Goal: Information Seeking & Learning: Find specific page/section

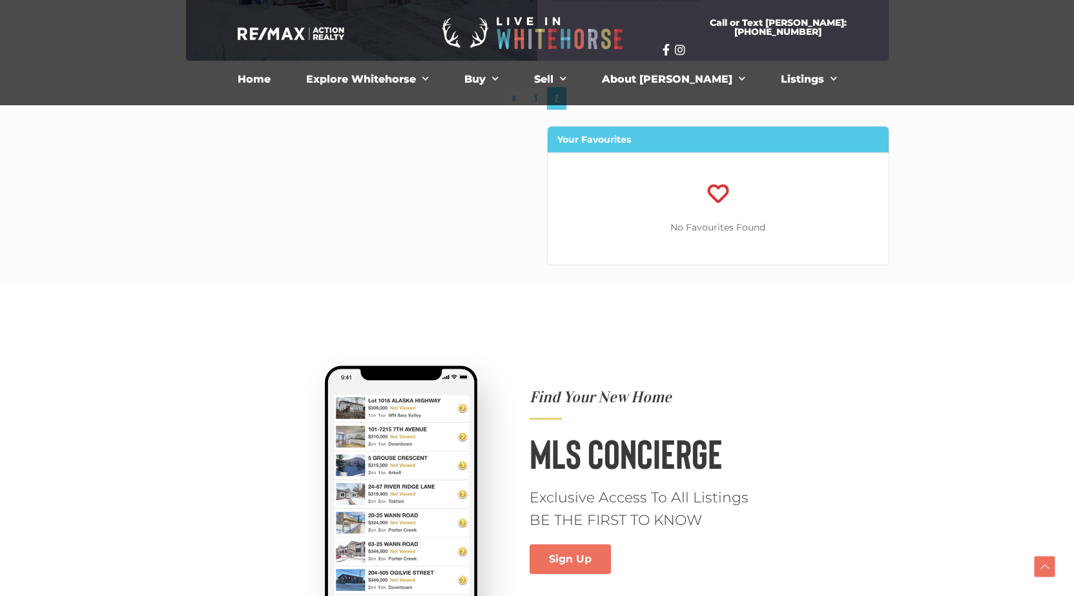
scroll to position [5683, 0]
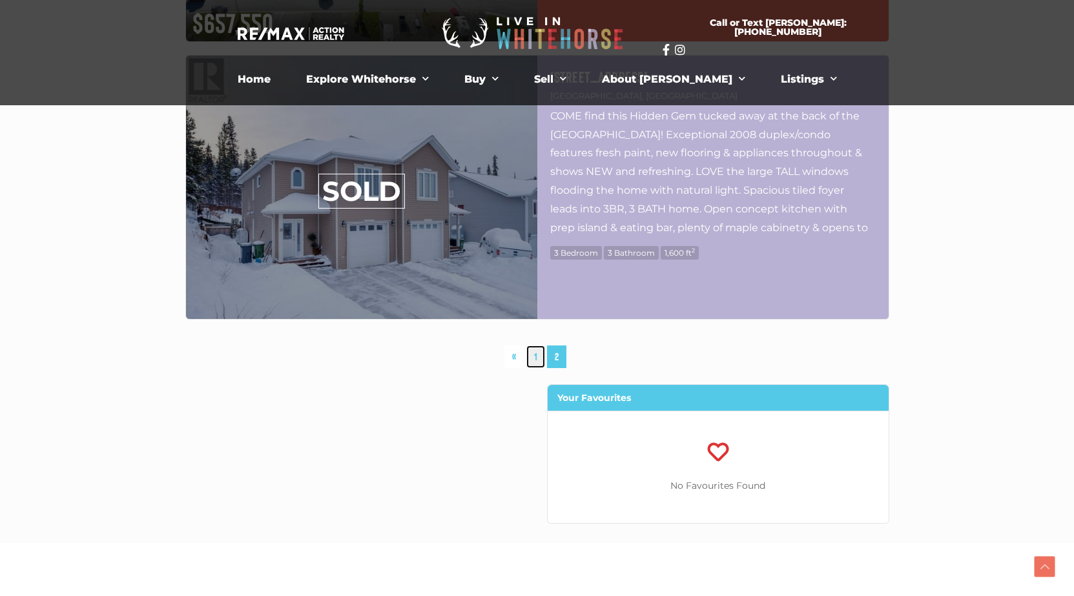
click at [533, 356] on link "1" at bounding box center [535, 357] width 19 height 23
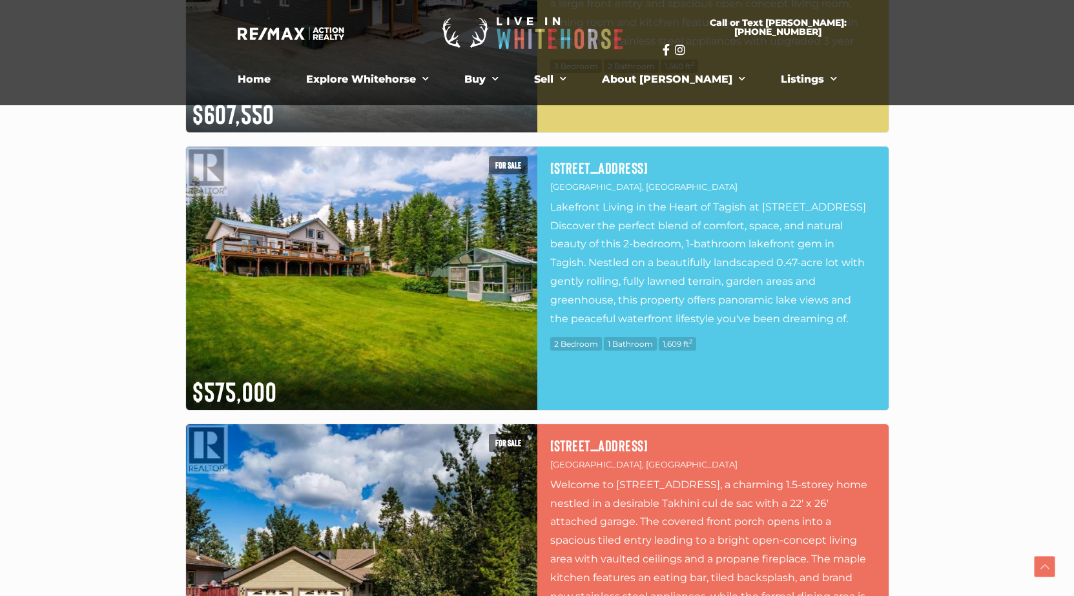
scroll to position [5014, 0]
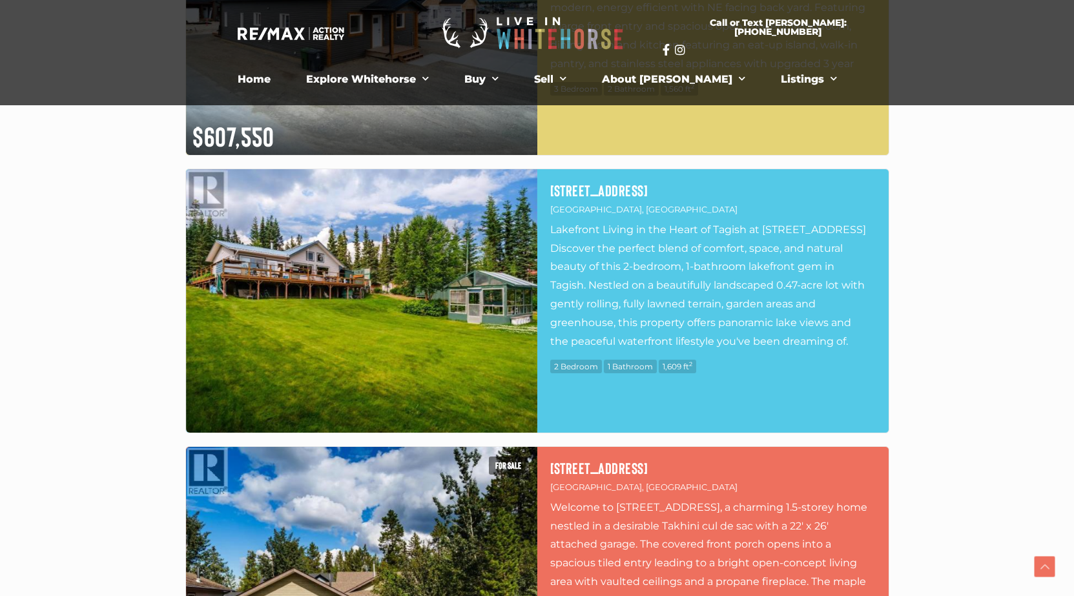
click at [371, 271] on img at bounding box center [361, 301] width 351 height 264
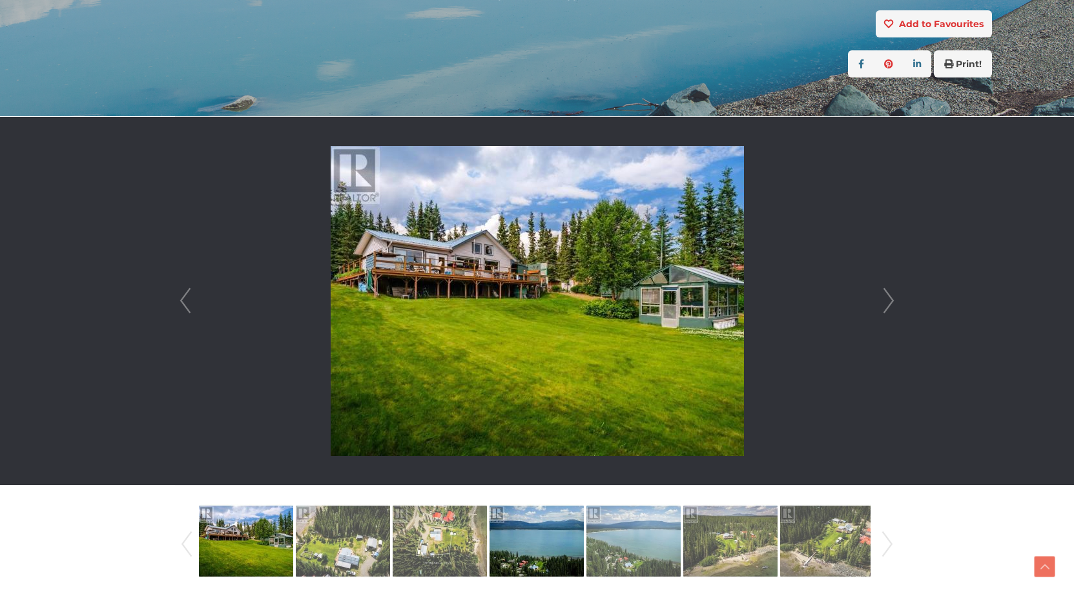
scroll to position [258, 0]
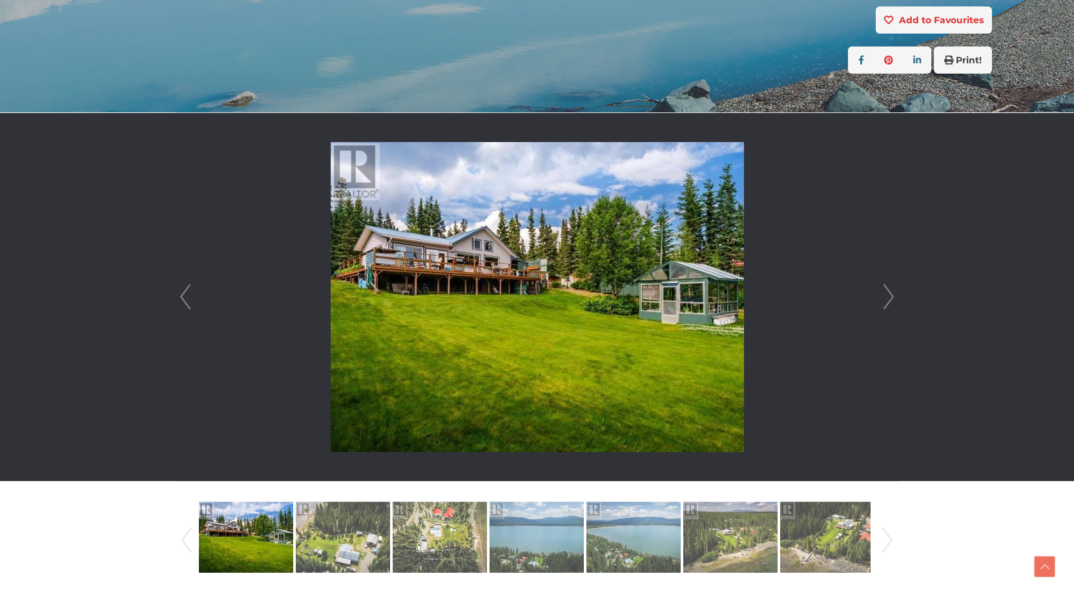
click at [891, 295] on link "Next" at bounding box center [888, 297] width 19 height 368
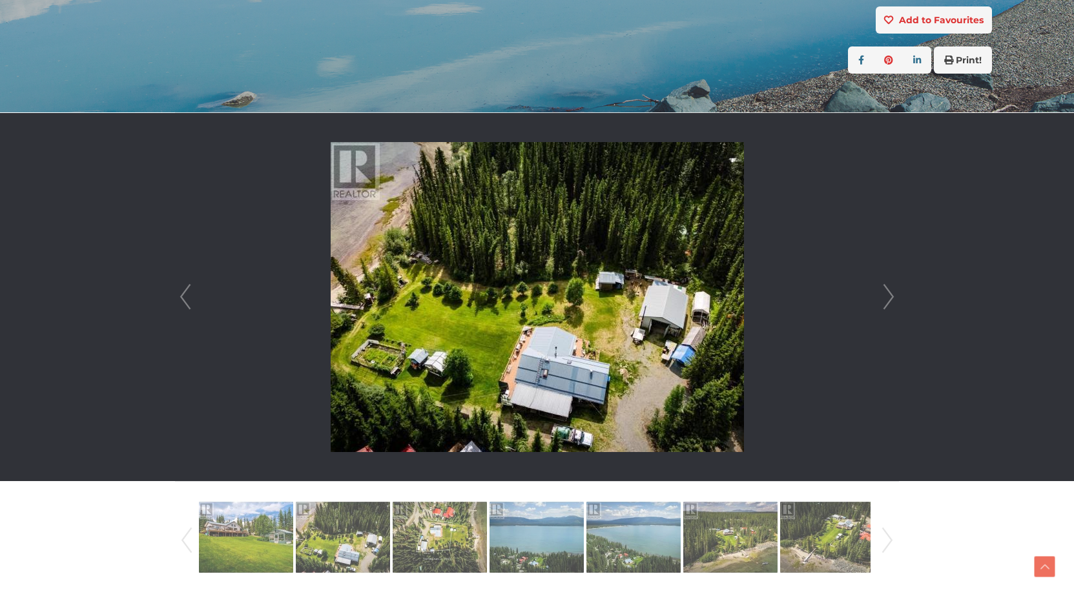
click at [891, 295] on link "Next" at bounding box center [888, 297] width 19 height 368
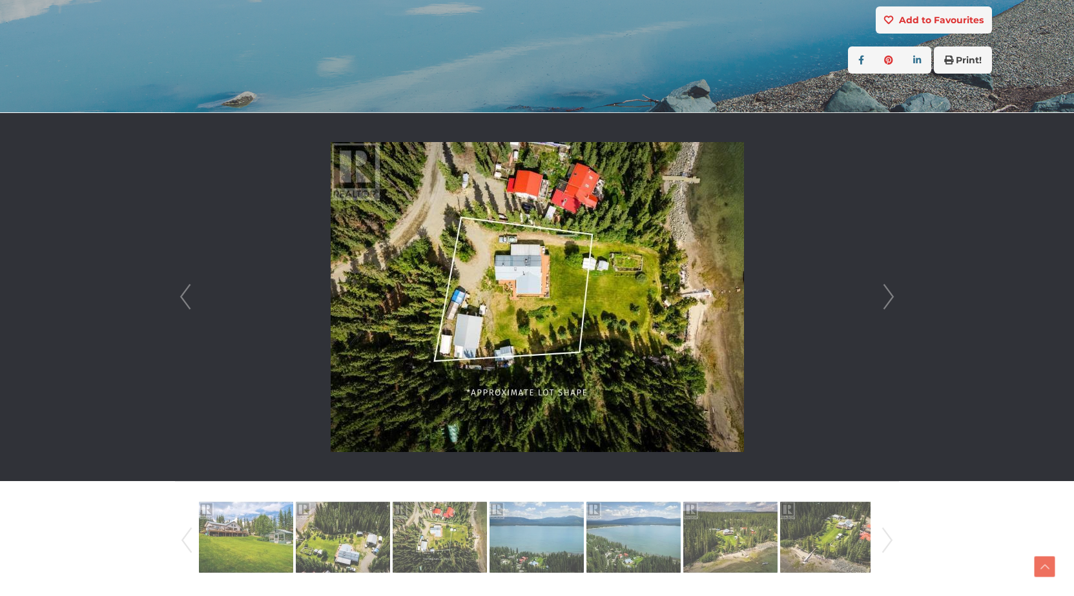
click at [891, 295] on link "Next" at bounding box center [888, 297] width 19 height 368
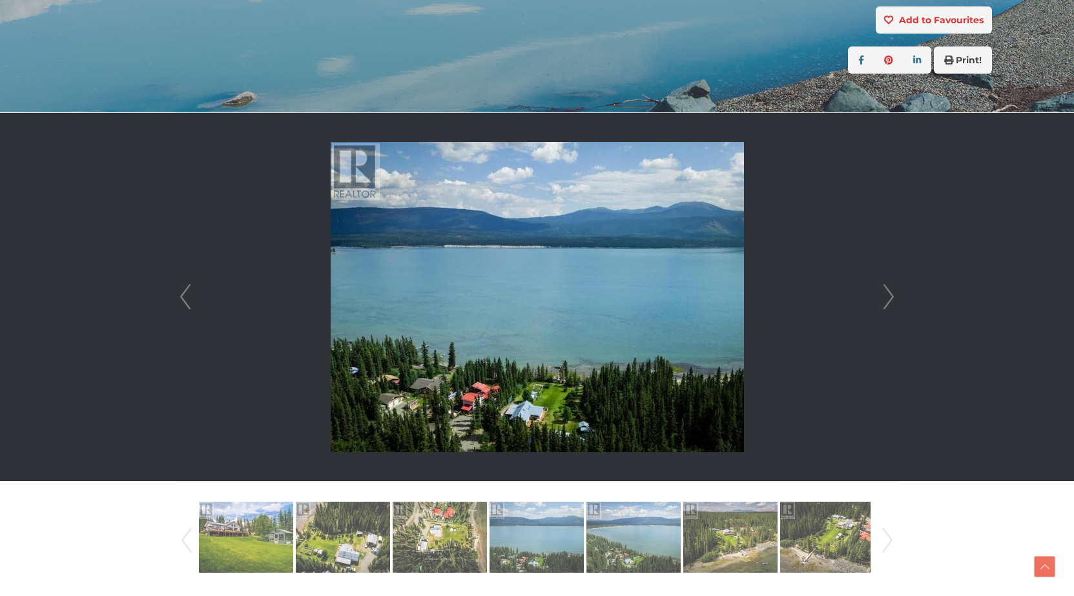
click at [891, 295] on link "Next" at bounding box center [888, 297] width 19 height 368
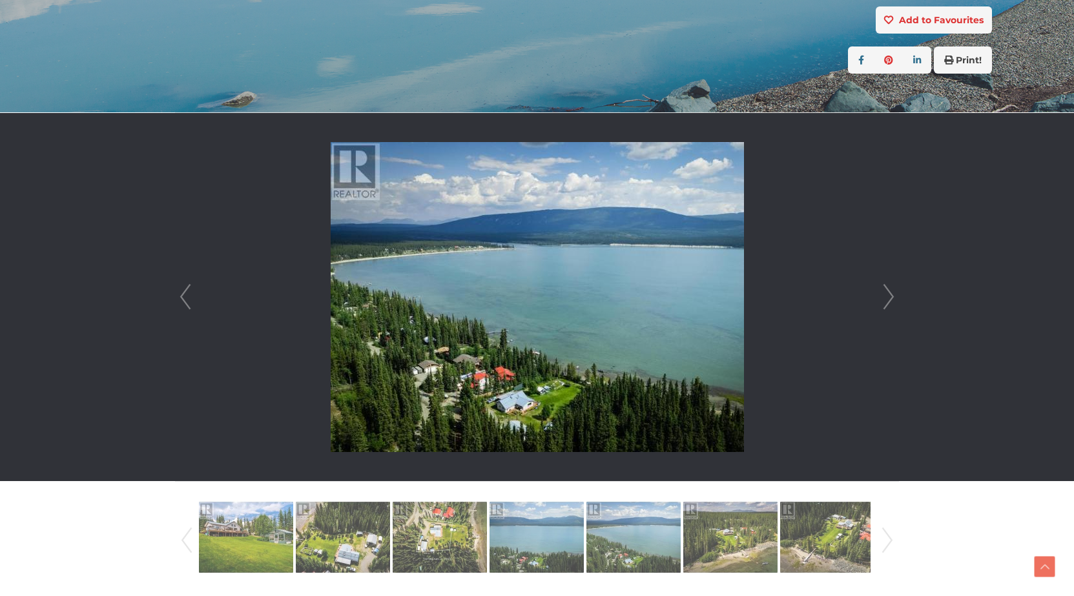
click at [891, 295] on link "Next" at bounding box center [888, 297] width 19 height 368
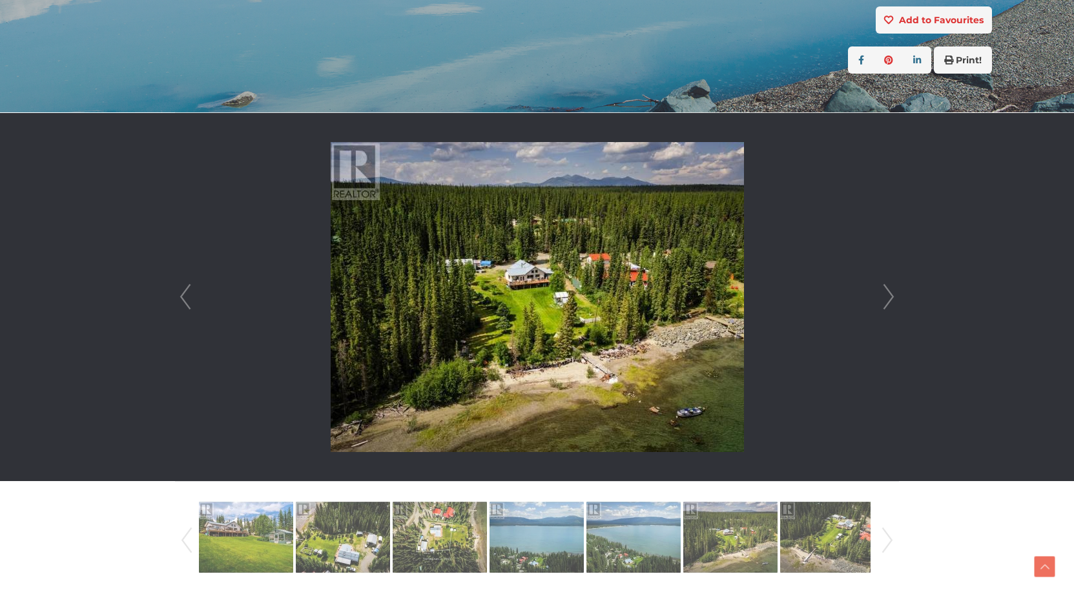
click at [891, 295] on link "Next" at bounding box center [888, 297] width 19 height 368
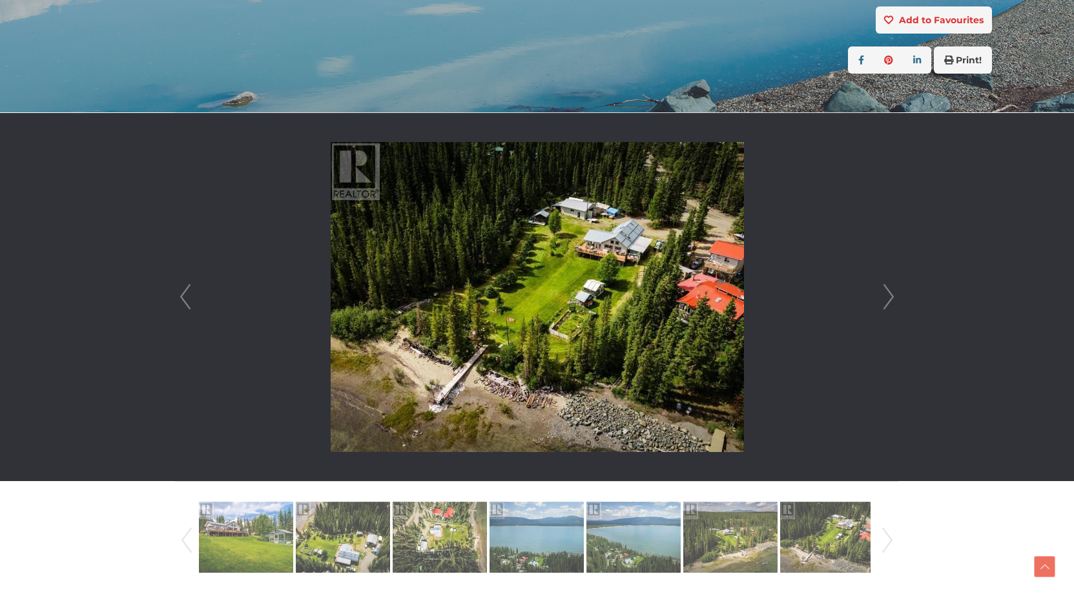
click at [891, 295] on link "Next" at bounding box center [888, 297] width 19 height 368
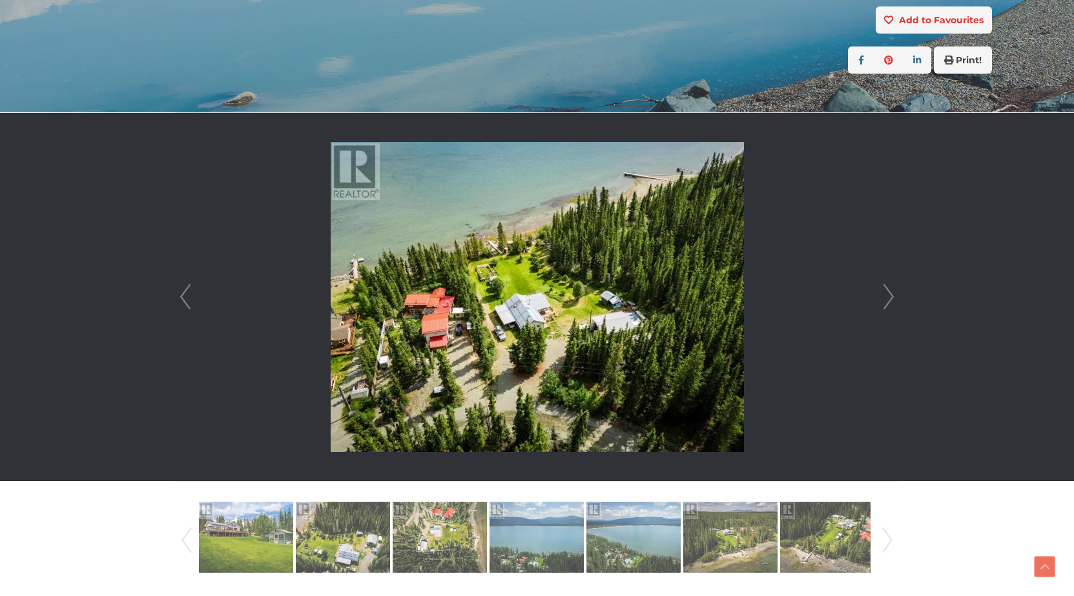
click at [891, 295] on link "Next" at bounding box center [888, 297] width 19 height 368
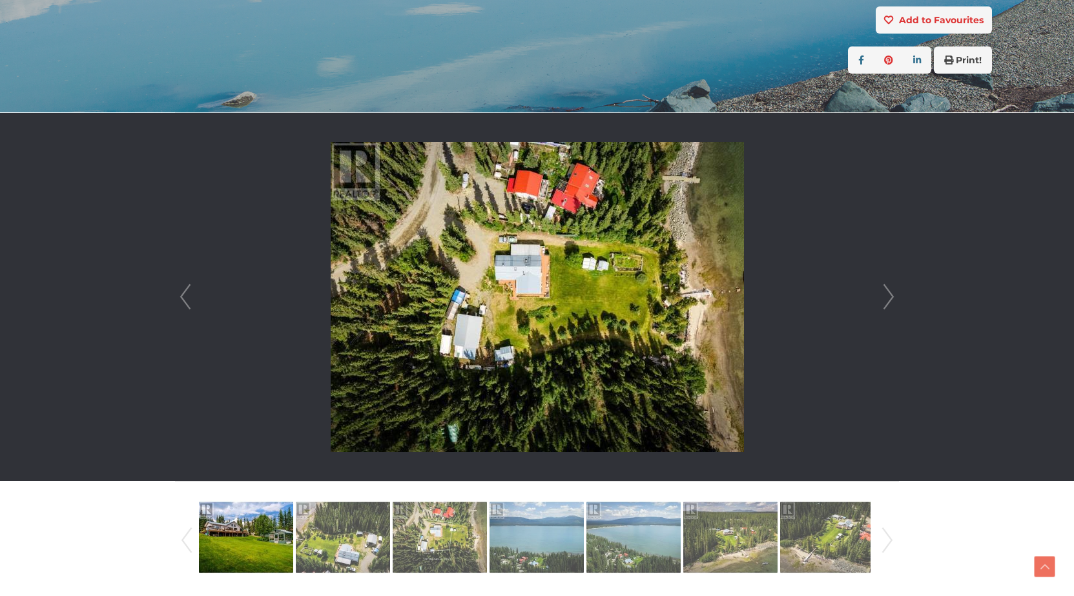
click at [891, 295] on link "Next" at bounding box center [888, 297] width 19 height 368
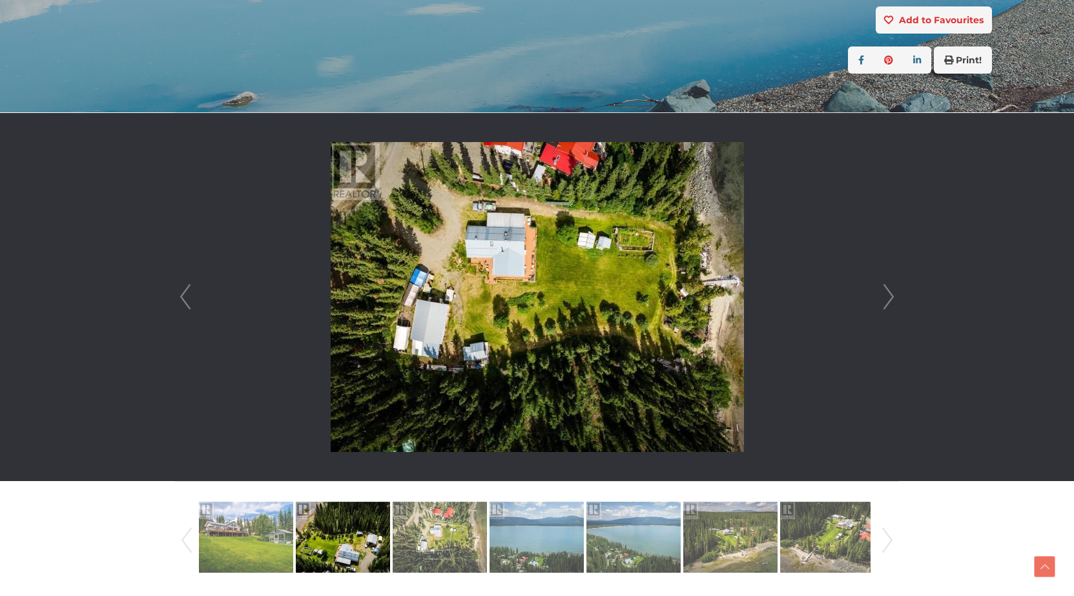
click at [891, 295] on link "Next" at bounding box center [888, 297] width 19 height 368
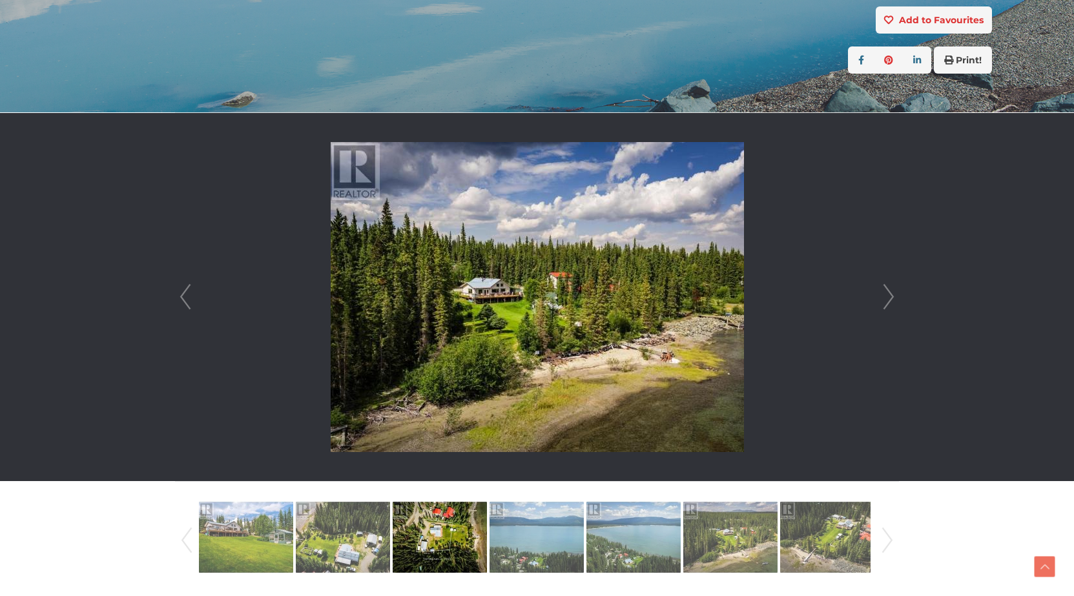
click at [891, 295] on link "Next" at bounding box center [888, 297] width 19 height 368
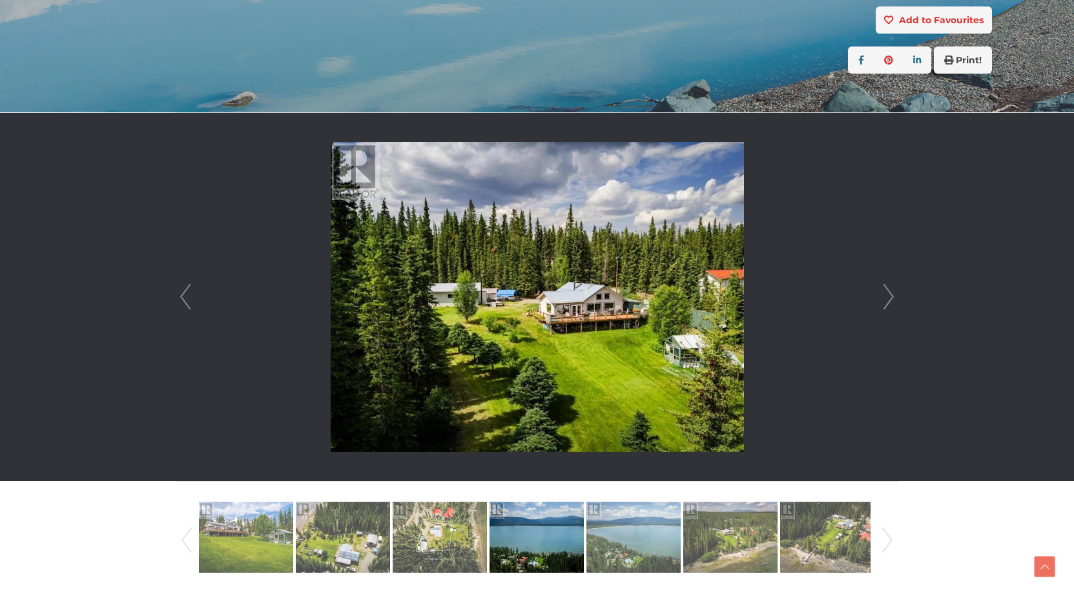
click at [891, 295] on link "Next" at bounding box center [888, 297] width 19 height 368
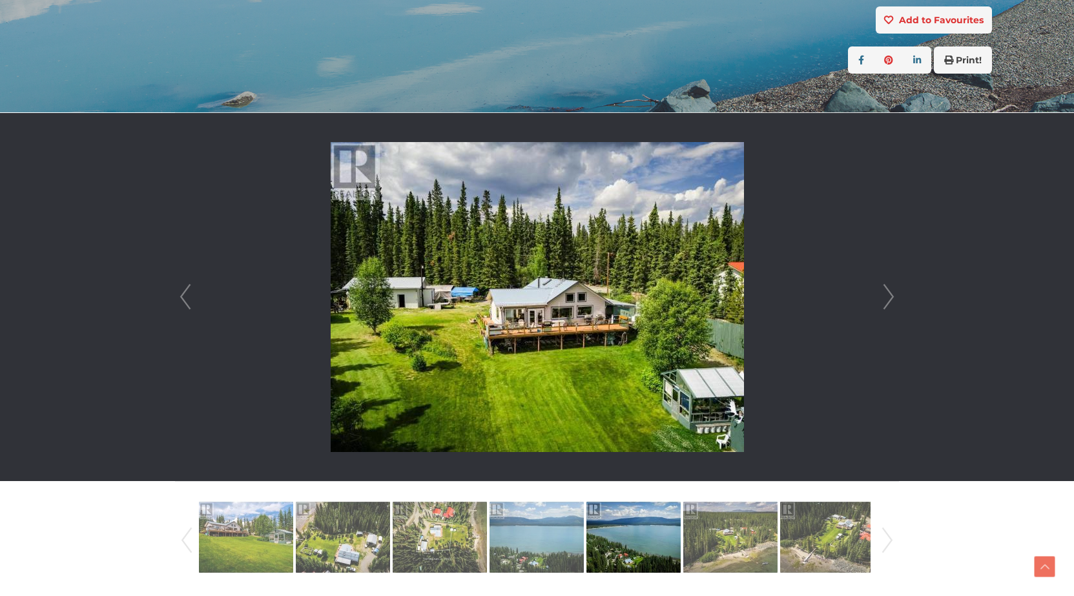
click at [891, 295] on link "Next" at bounding box center [888, 297] width 19 height 368
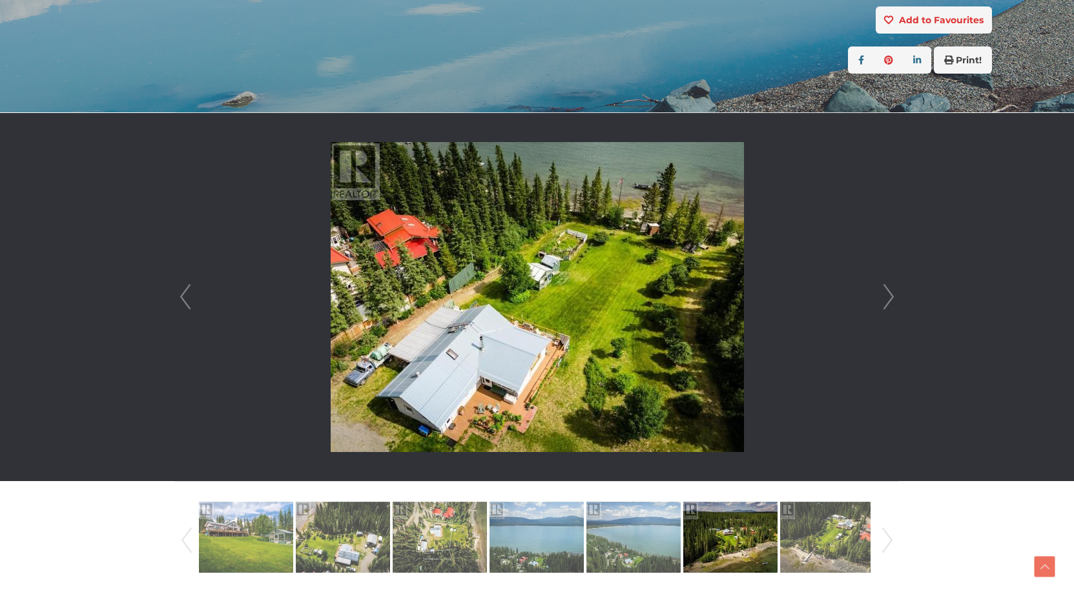
click at [891, 295] on link "Next" at bounding box center [888, 297] width 19 height 368
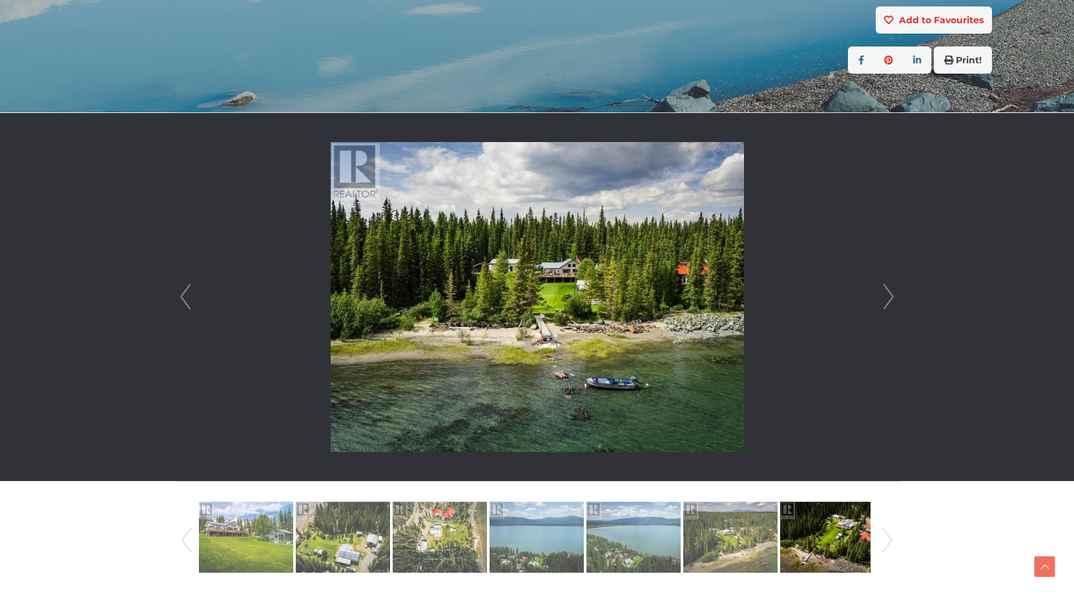
click at [891, 295] on link "Next" at bounding box center [888, 297] width 19 height 368
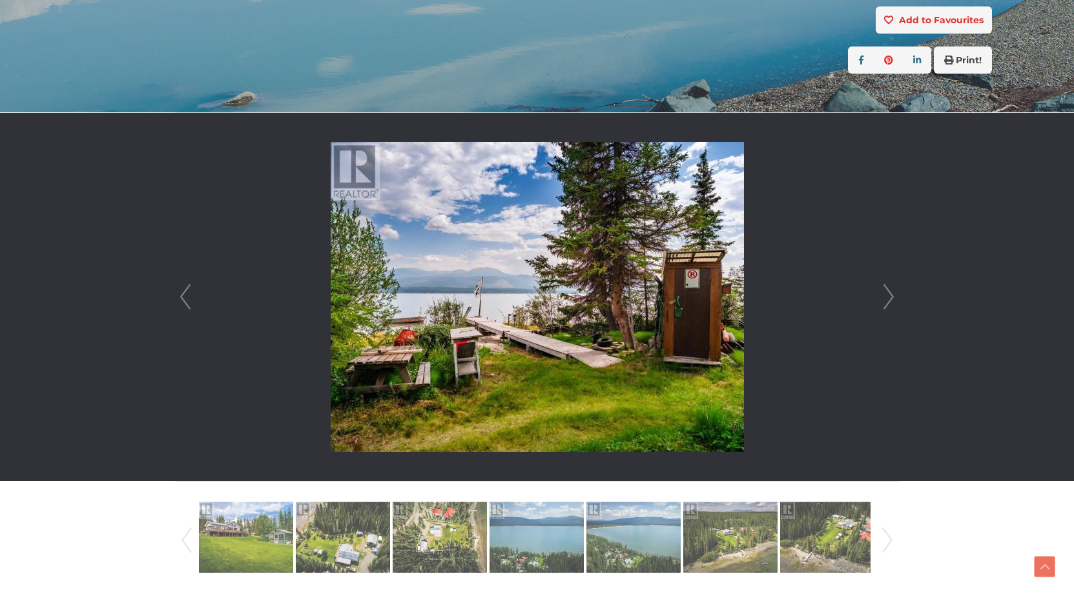
click at [891, 295] on link "Next" at bounding box center [888, 297] width 19 height 368
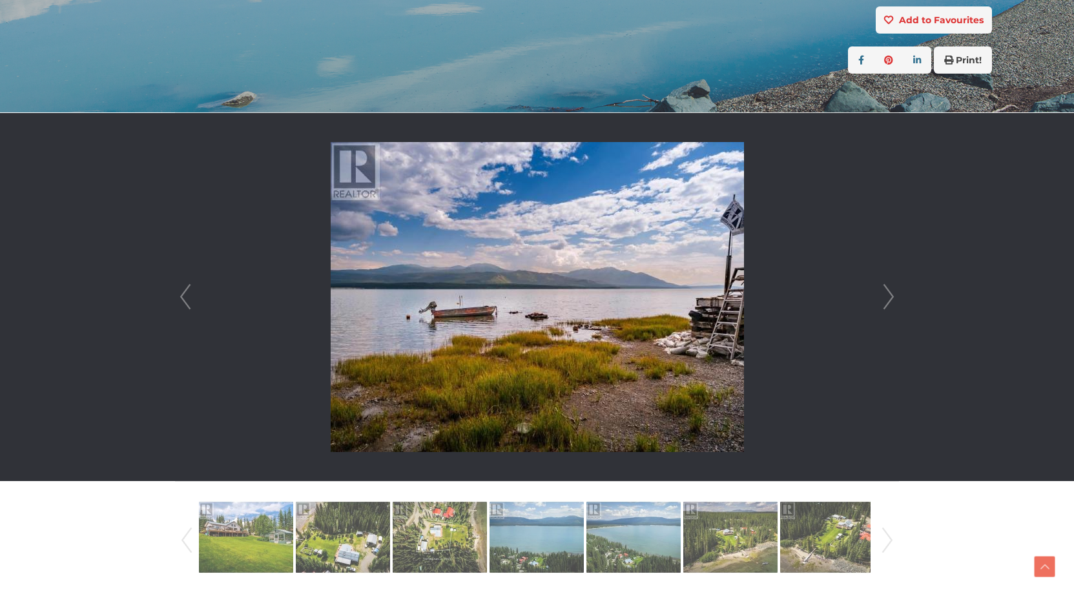
click at [891, 295] on link "Next" at bounding box center [888, 297] width 19 height 368
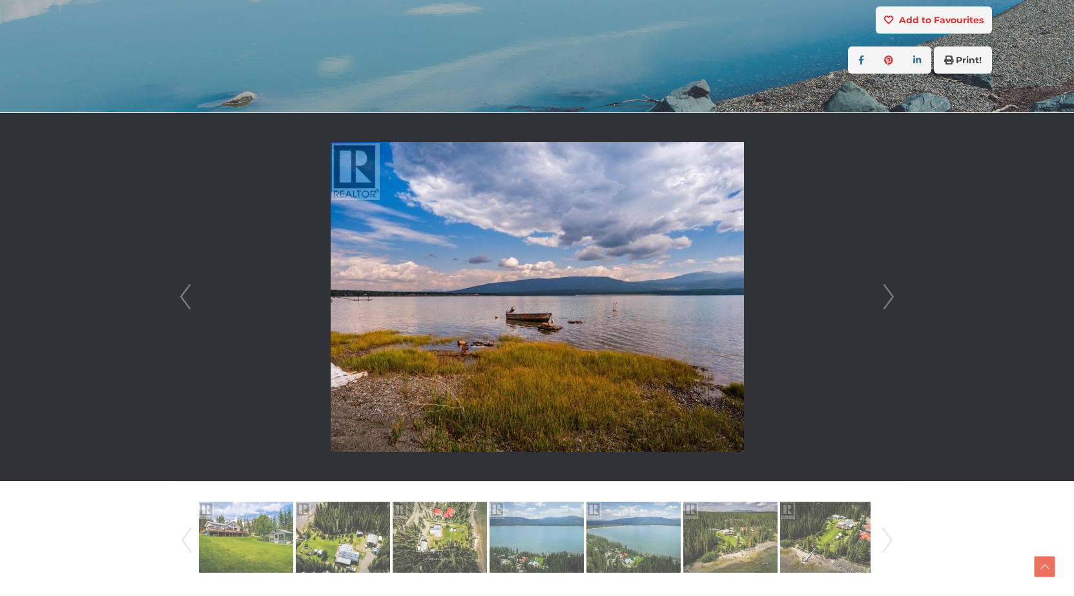
click at [891, 295] on link "Next" at bounding box center [888, 297] width 19 height 368
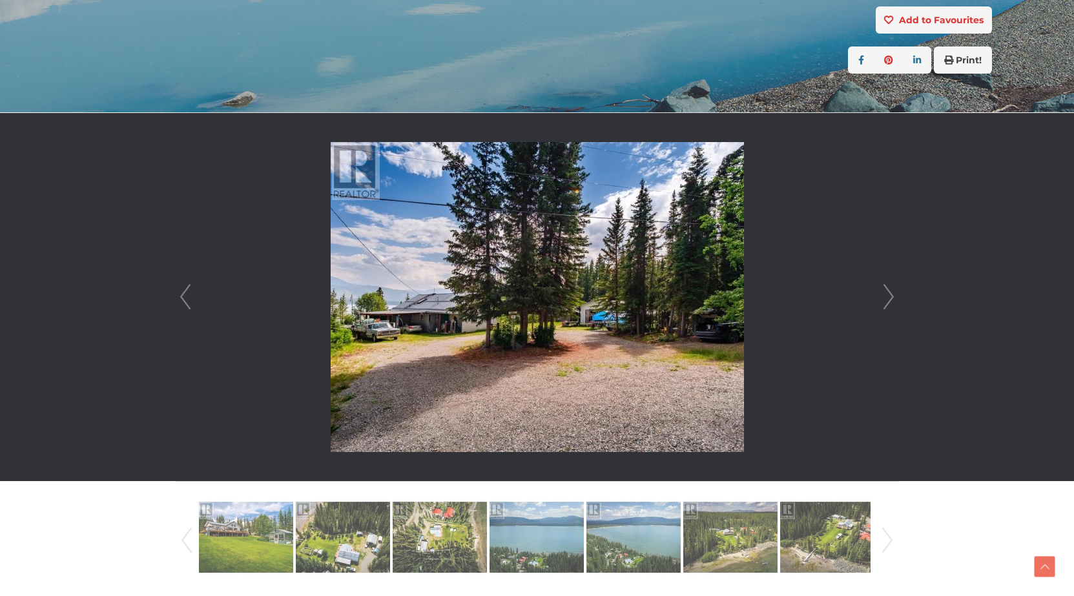
click at [891, 295] on link "Next" at bounding box center [888, 297] width 19 height 368
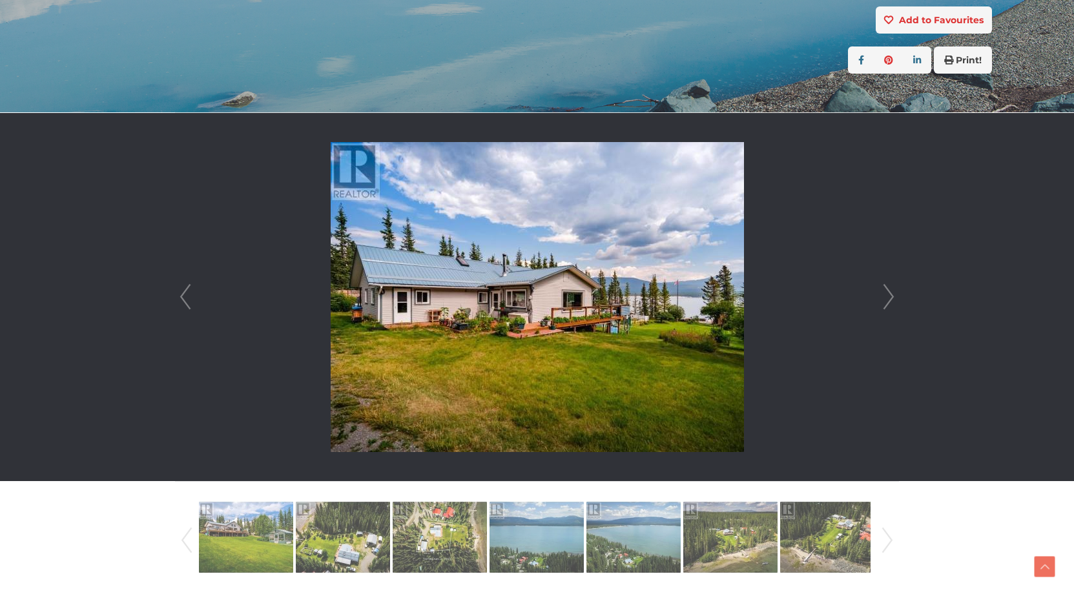
click at [891, 295] on link "Next" at bounding box center [888, 297] width 19 height 368
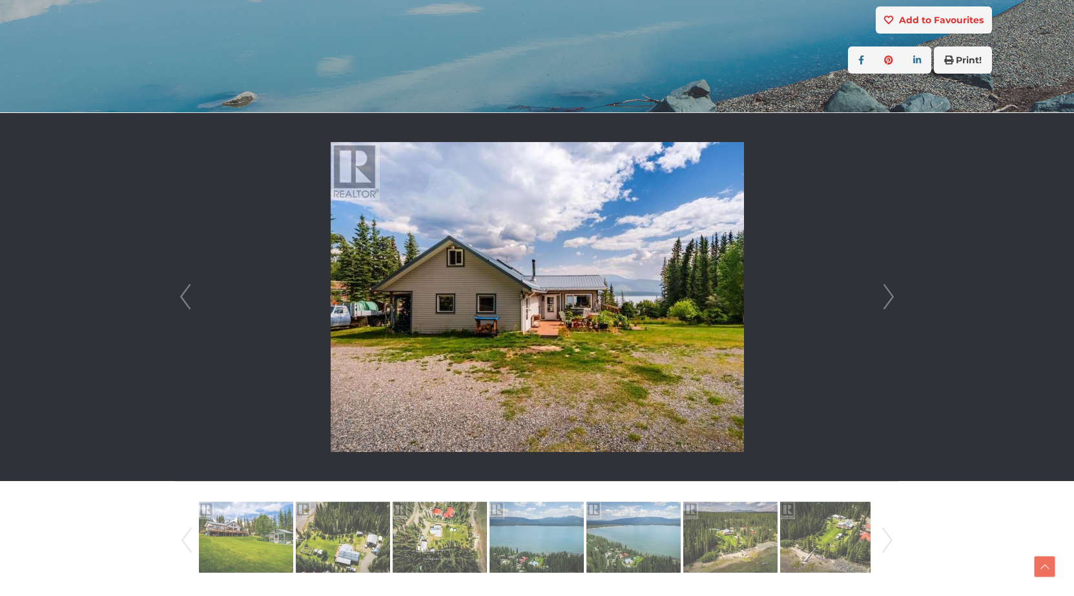
click at [182, 300] on link "Prev" at bounding box center [185, 297] width 19 height 368
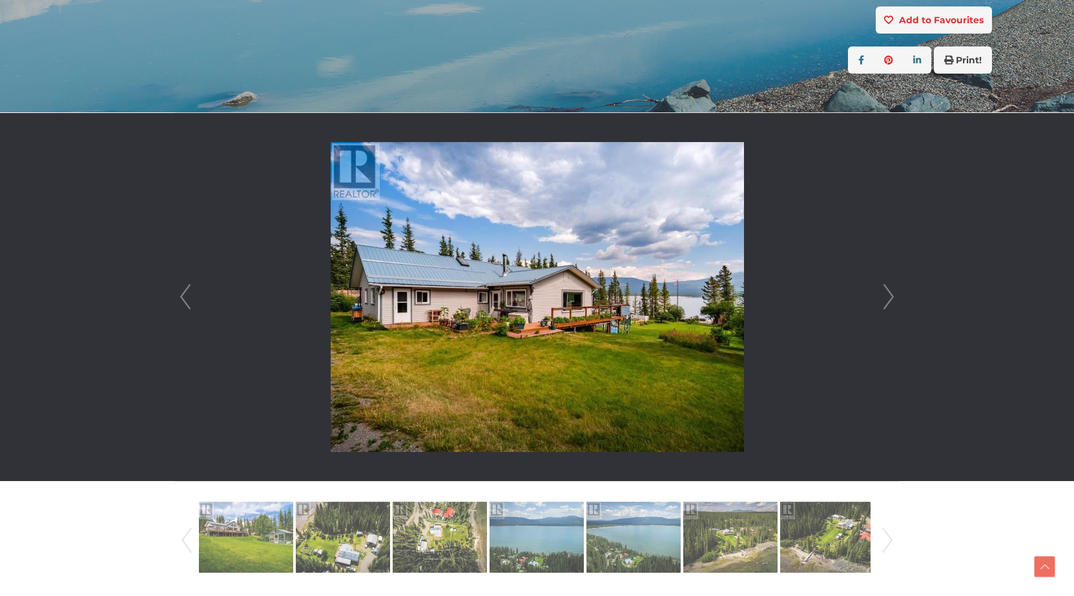
click at [889, 298] on link "Next" at bounding box center [888, 297] width 19 height 368
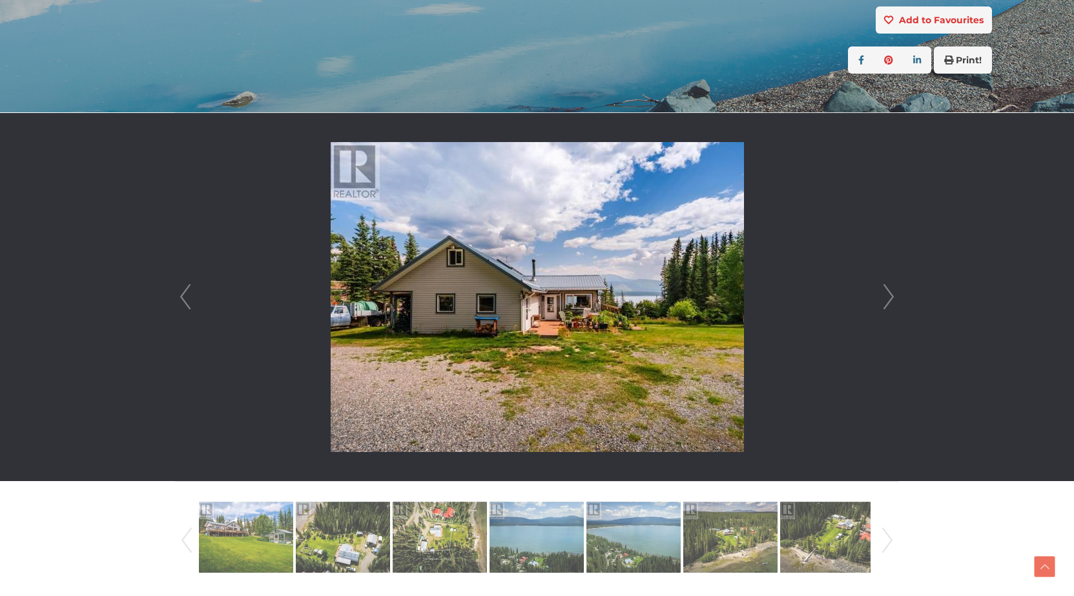
click at [889, 298] on link "Next" at bounding box center [888, 297] width 19 height 368
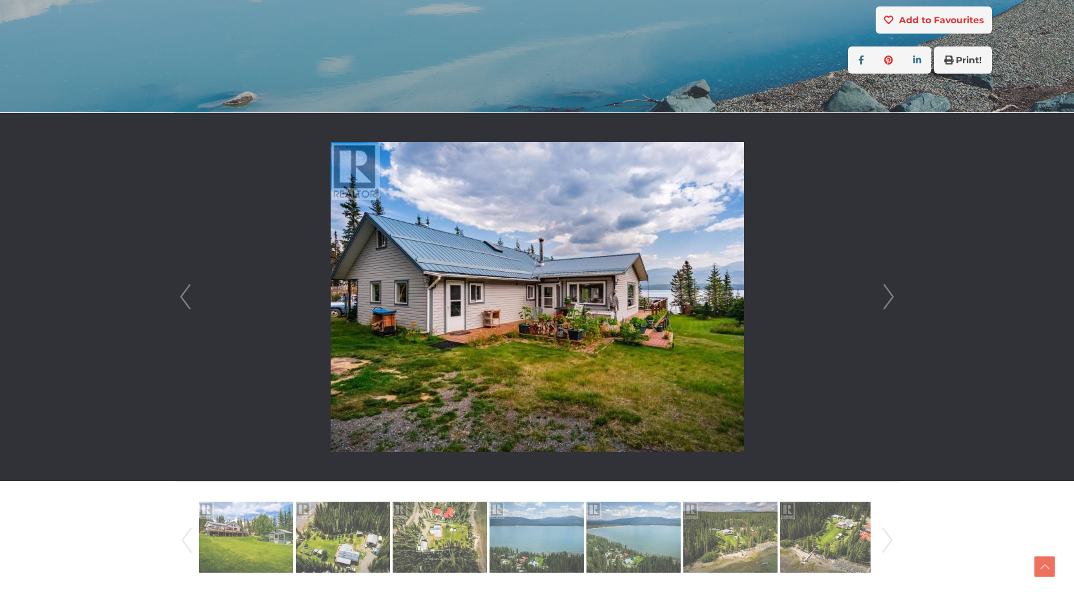
click at [889, 298] on link "Next" at bounding box center [888, 297] width 19 height 368
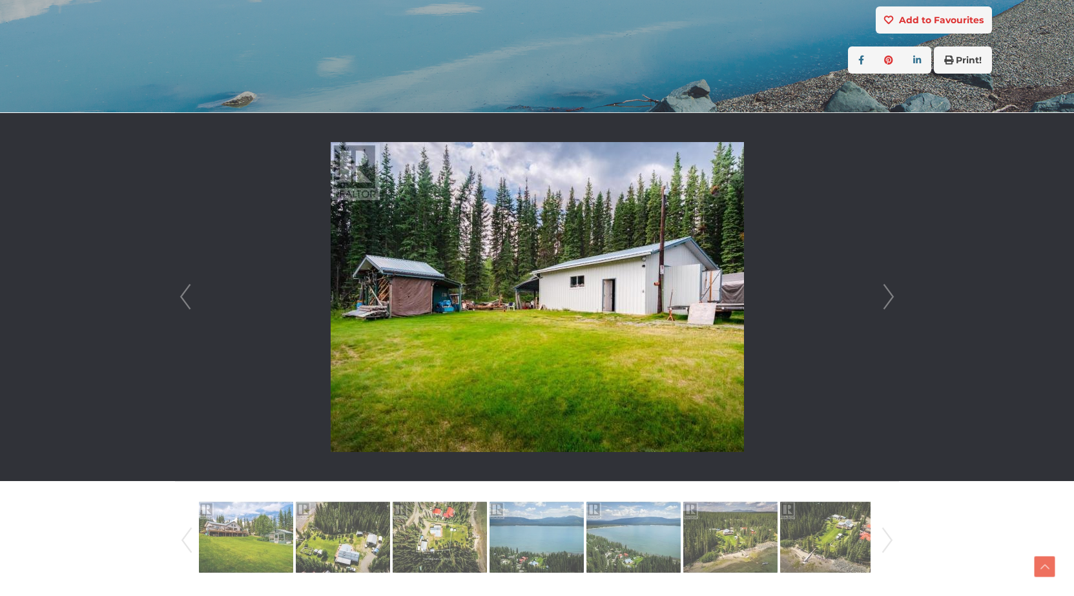
click at [889, 298] on link "Next" at bounding box center [888, 297] width 19 height 368
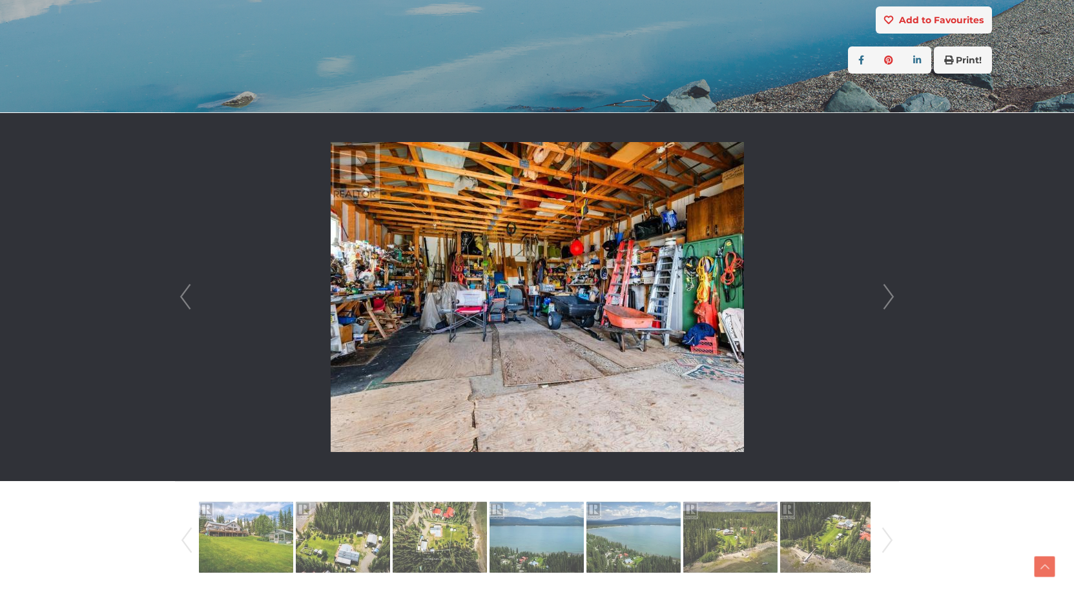
click at [889, 298] on link "Next" at bounding box center [888, 297] width 19 height 368
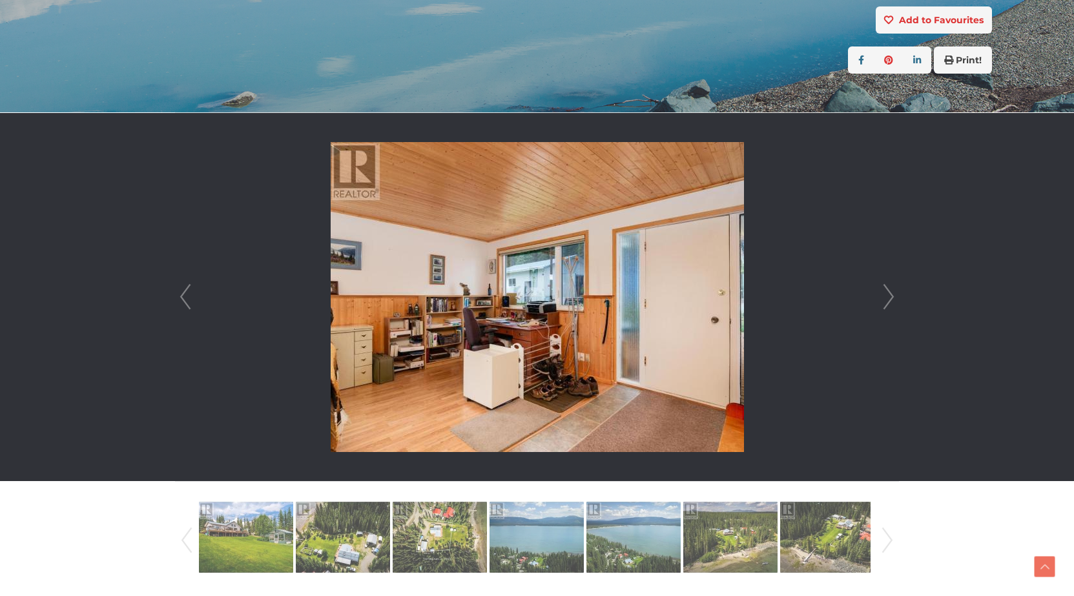
click at [889, 298] on link "Next" at bounding box center [888, 297] width 19 height 368
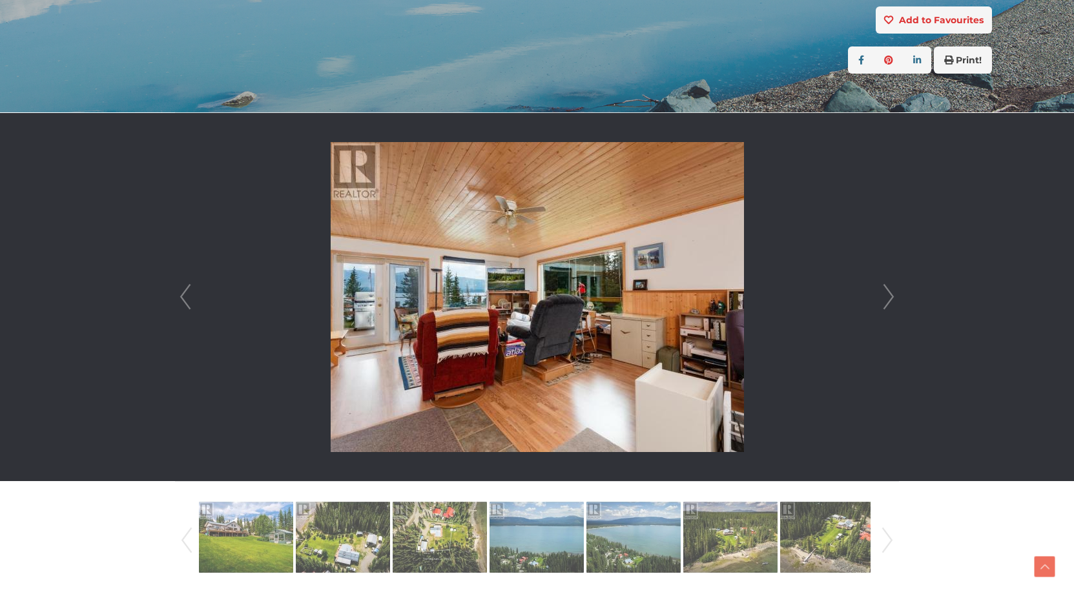
click at [889, 298] on link "Next" at bounding box center [888, 297] width 19 height 368
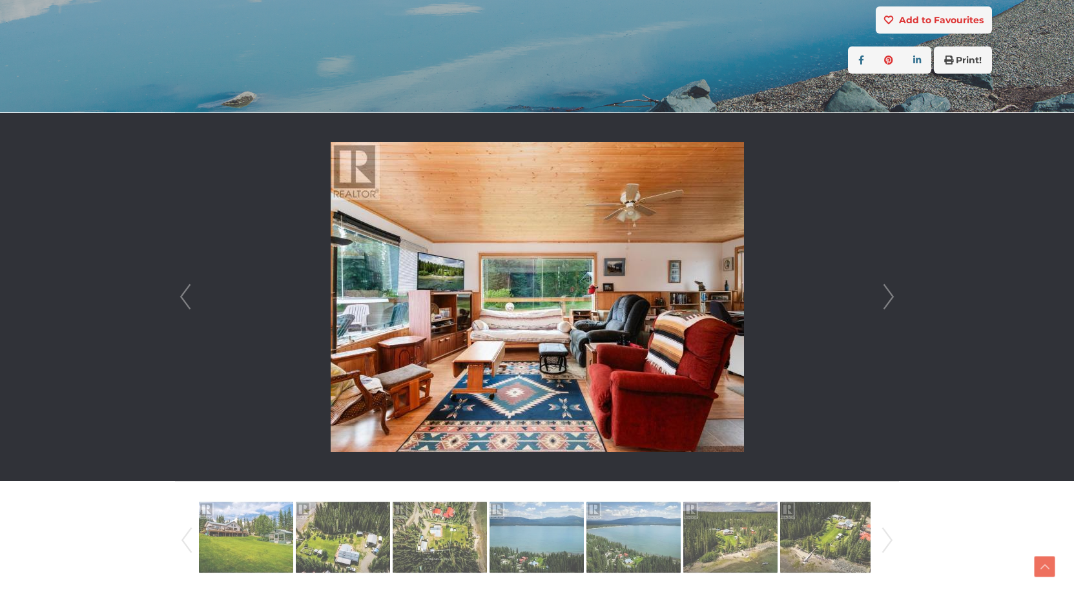
click at [889, 298] on link "Next" at bounding box center [888, 297] width 19 height 368
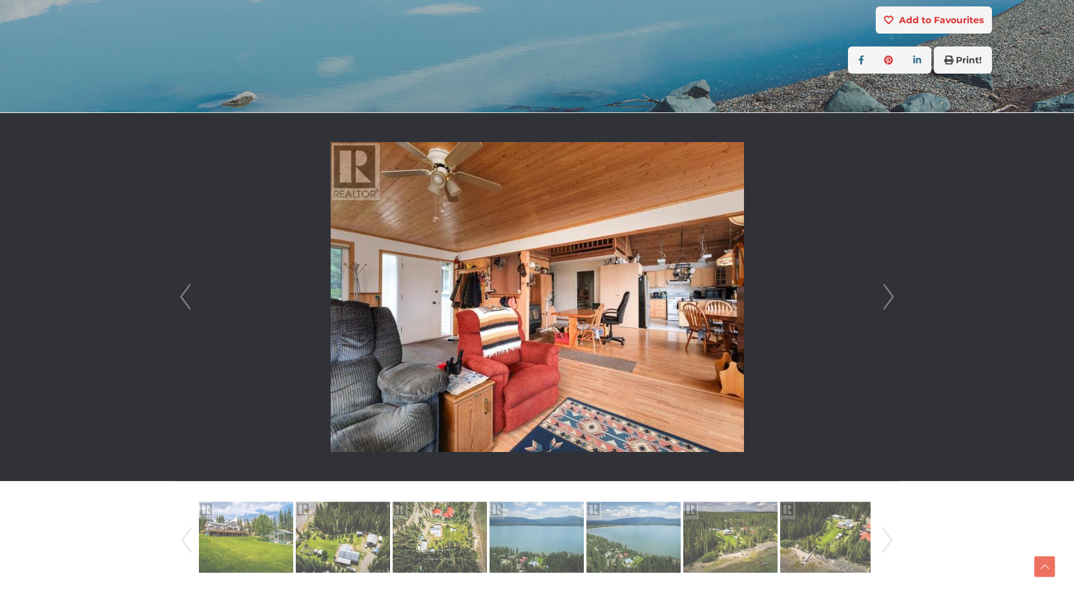
click at [889, 298] on link "Next" at bounding box center [888, 297] width 19 height 368
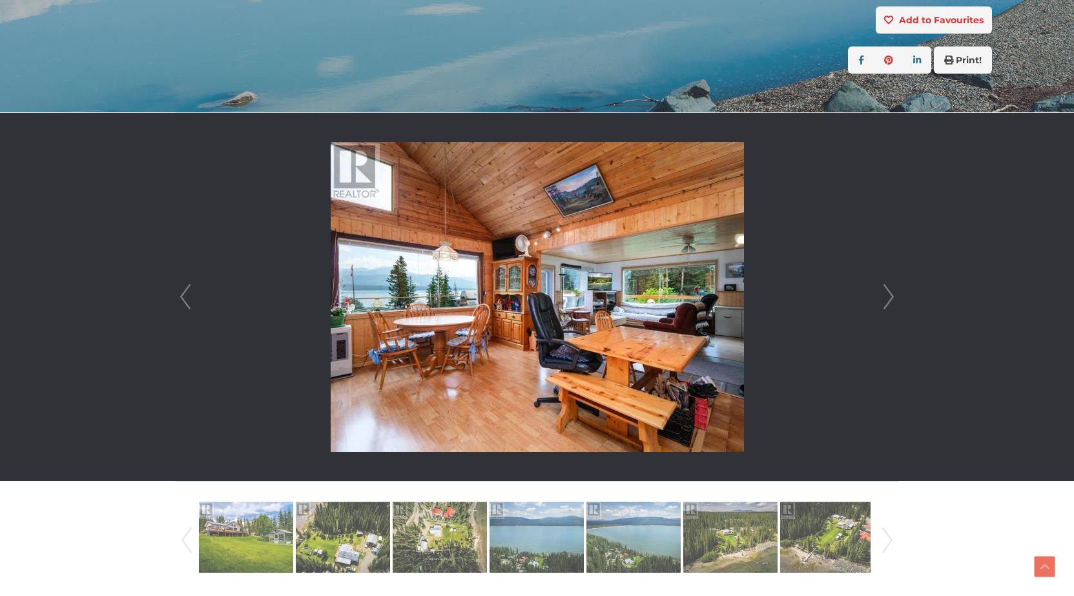
click at [889, 298] on link "Next" at bounding box center [888, 297] width 19 height 368
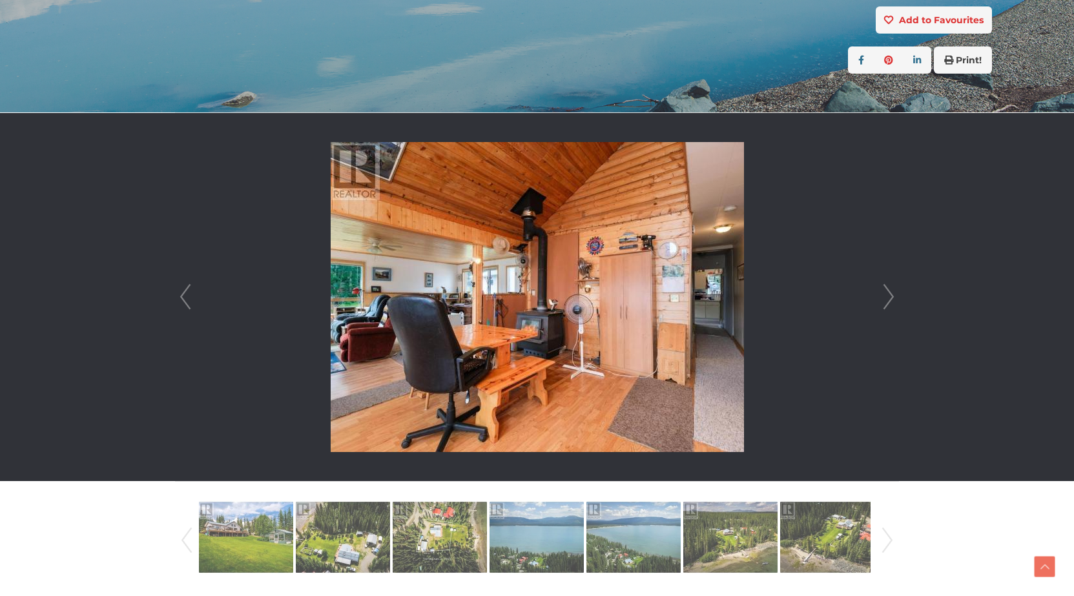
click at [889, 298] on link "Next" at bounding box center [888, 297] width 19 height 368
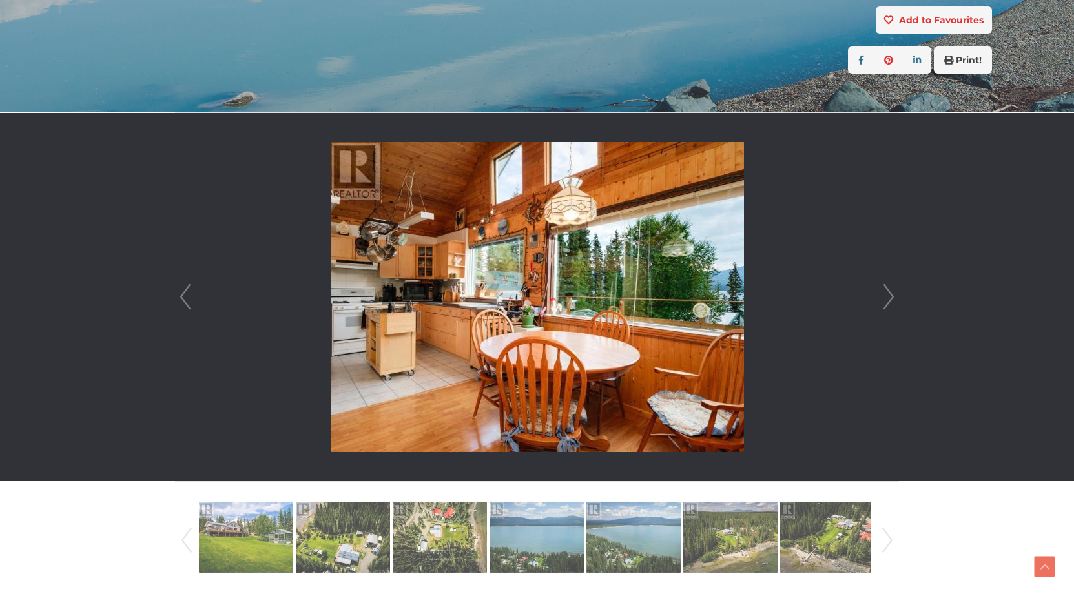
click at [889, 298] on link "Next" at bounding box center [888, 297] width 19 height 368
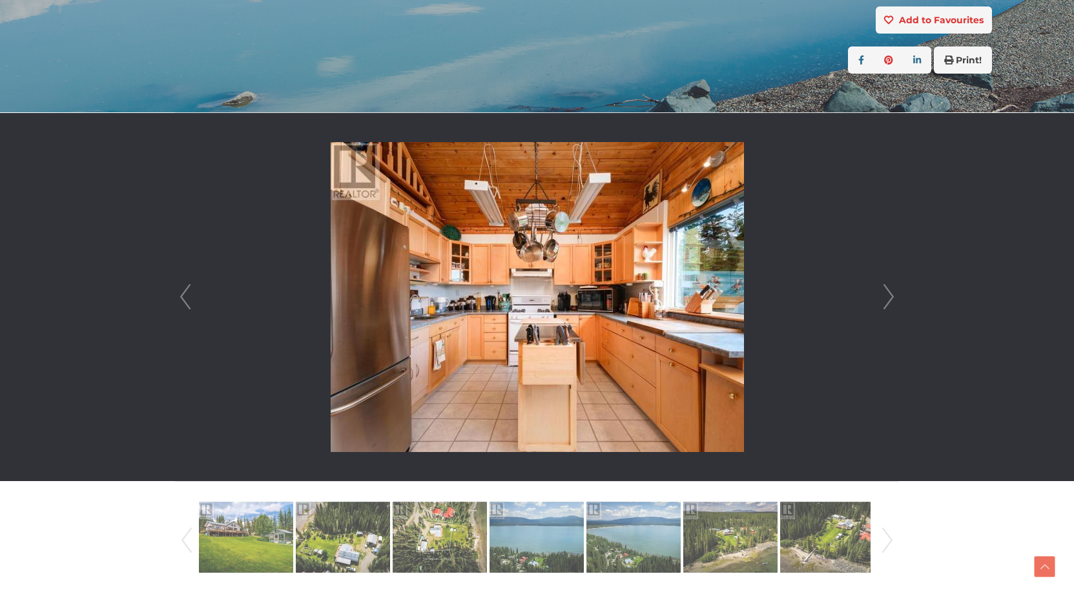
click at [889, 298] on link "Next" at bounding box center [888, 297] width 19 height 368
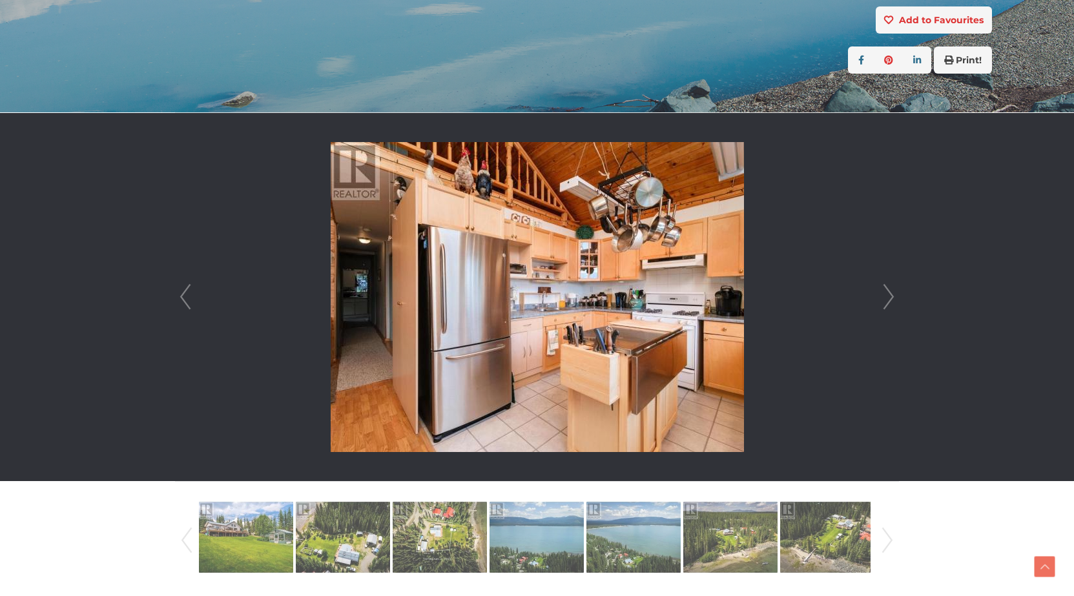
click at [889, 298] on link "Next" at bounding box center [888, 297] width 19 height 368
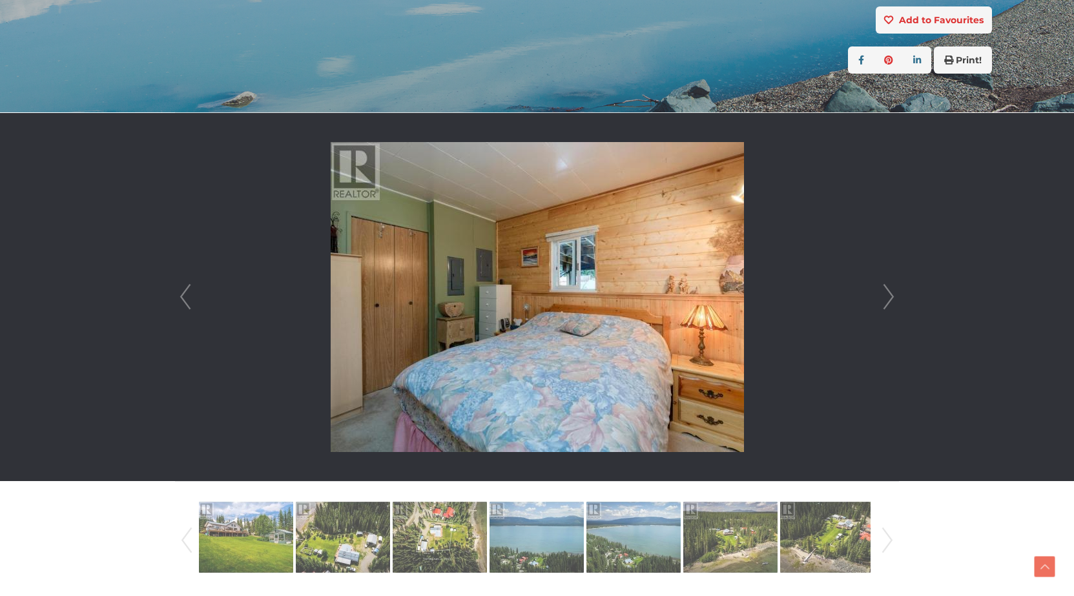
click at [889, 298] on link "Next" at bounding box center [888, 297] width 19 height 368
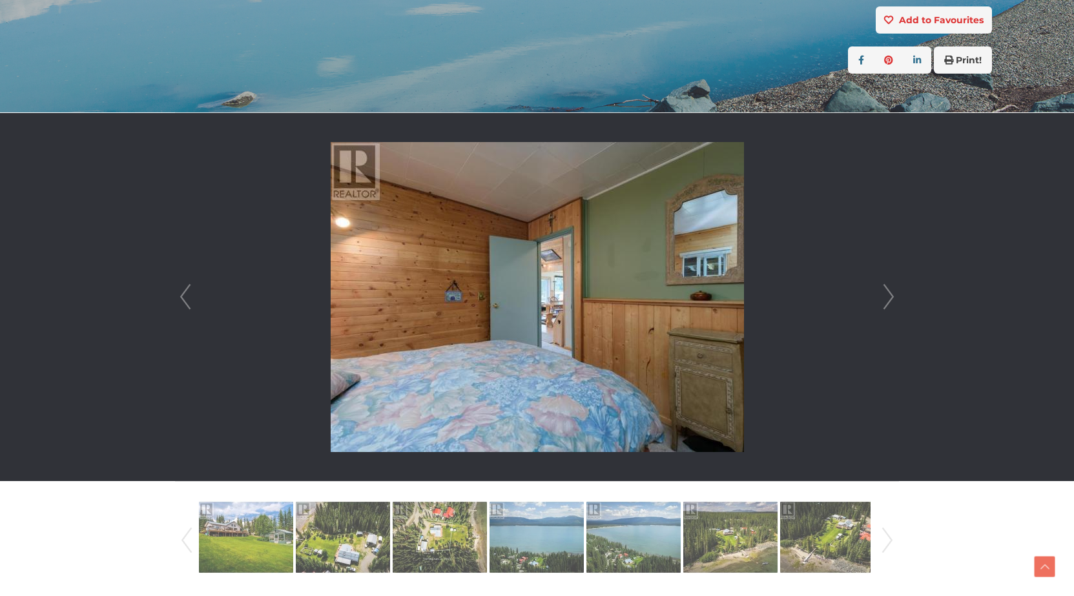
click at [889, 298] on link "Next" at bounding box center [888, 297] width 19 height 368
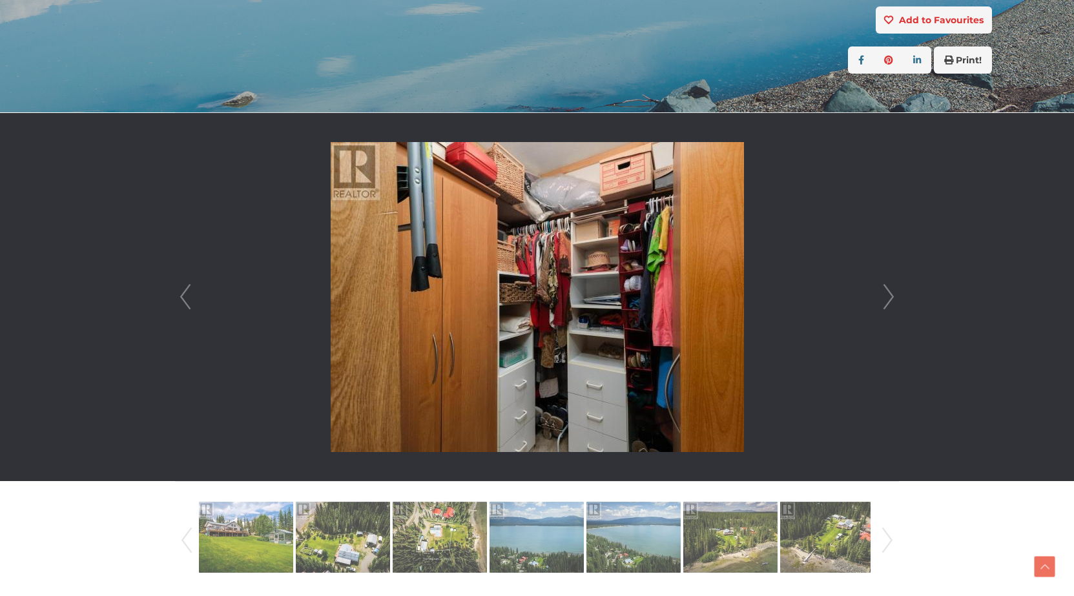
click at [889, 298] on link "Next" at bounding box center [888, 297] width 19 height 368
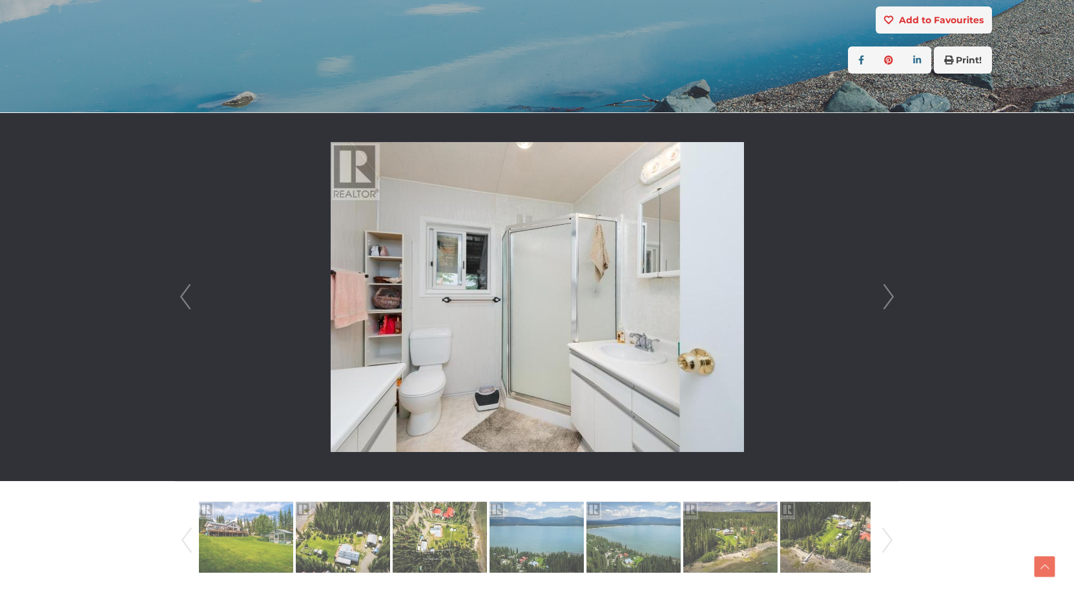
click at [889, 298] on link "Next" at bounding box center [888, 297] width 19 height 368
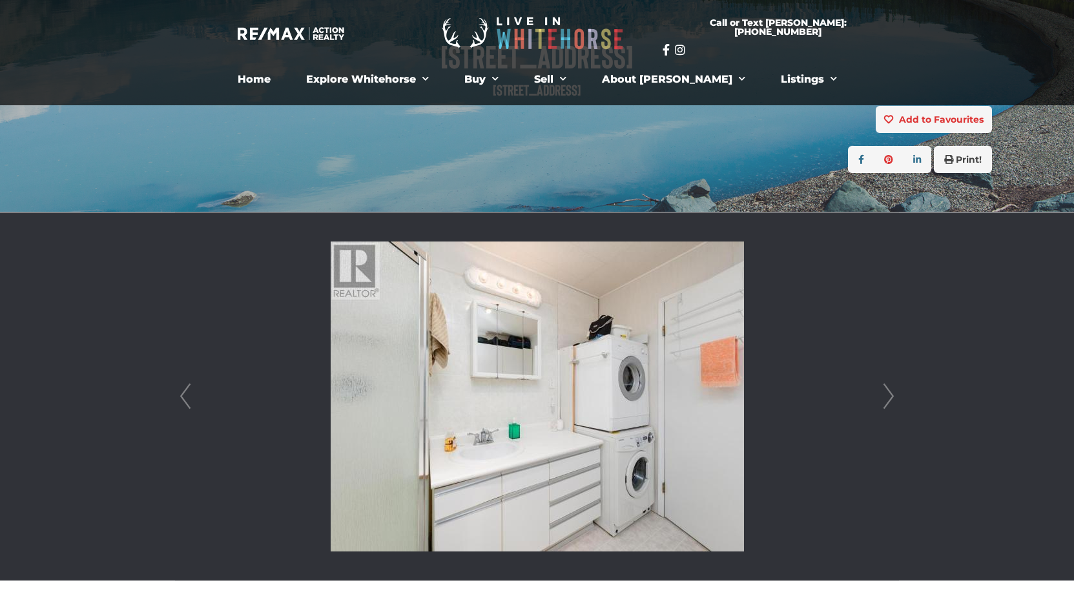
scroll to position [0, 0]
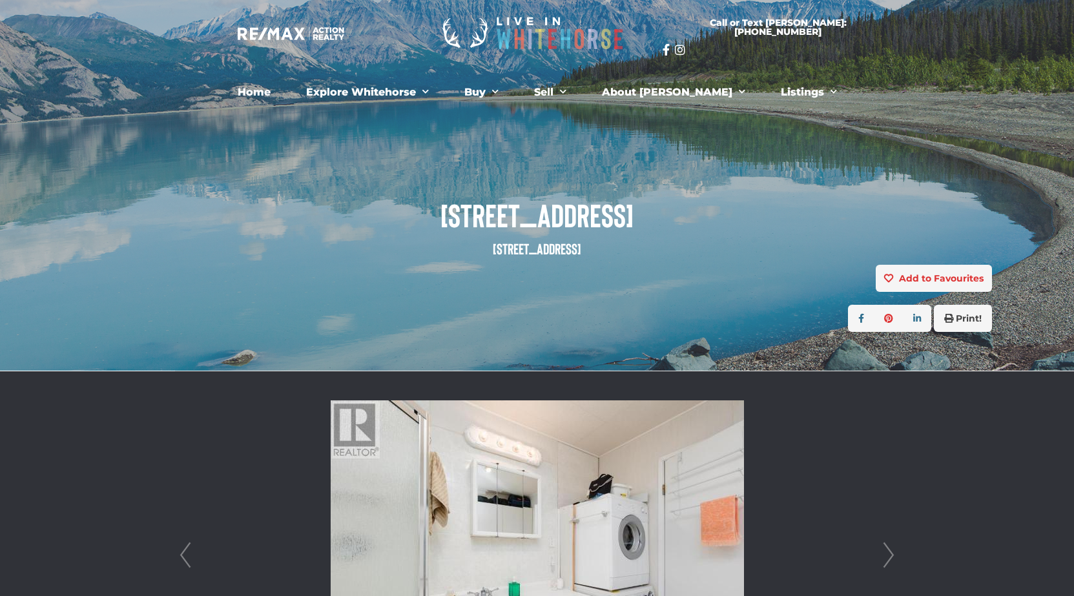
drag, startPoint x: 446, startPoint y: 213, endPoint x: 623, endPoint y: 217, distance: 177.0
click at [623, 217] on span "[STREET_ADDRESS]" at bounding box center [537, 215] width 910 height 36
copy span "[STREET_ADDRESS]"
